Goal: Find specific page/section: Find specific page/section

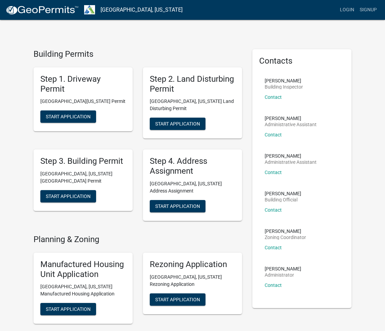
click at [54, 11] on img at bounding box center [41, 10] width 73 height 10
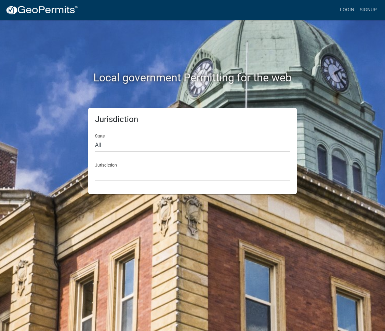
click at [111, 166] on div "Jurisdiction [GEOGRAPHIC_DATA], [US_STATE] [GEOGRAPHIC_DATA], [US_STATE][PERSON…" at bounding box center [192, 170] width 195 height 24
click at [100, 143] on select "All [US_STATE] [US_STATE] [US_STATE] [US_STATE] [US_STATE] [US_STATE] [US_STATE…" at bounding box center [192, 145] width 195 height 14
select select "[US_STATE]"
click at [95, 138] on select "All [US_STATE] [US_STATE] [US_STATE] [US_STATE] [US_STATE] [US_STATE] [US_STATE…" at bounding box center [192, 145] width 195 height 14
click at [112, 171] on select "[GEOGRAPHIC_DATA], [US_STATE][PERSON_NAME][GEOGRAPHIC_DATA], [US_STATE][PERSON_…" at bounding box center [192, 174] width 195 height 14
